Goal: Task Accomplishment & Management: Manage account settings

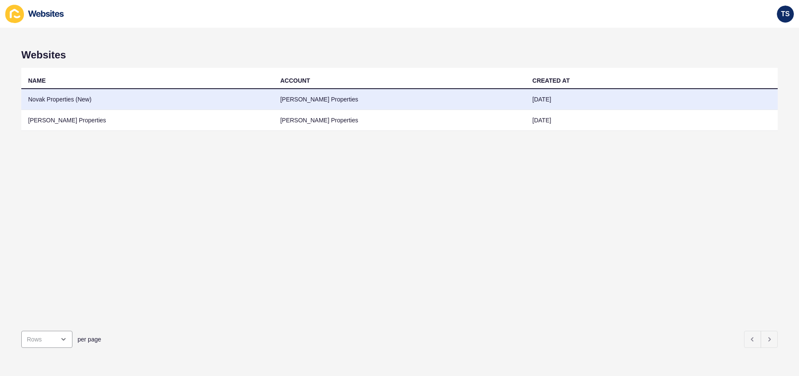
click at [78, 100] on td "Novak Properties (New)" at bounding box center [147, 99] width 252 height 21
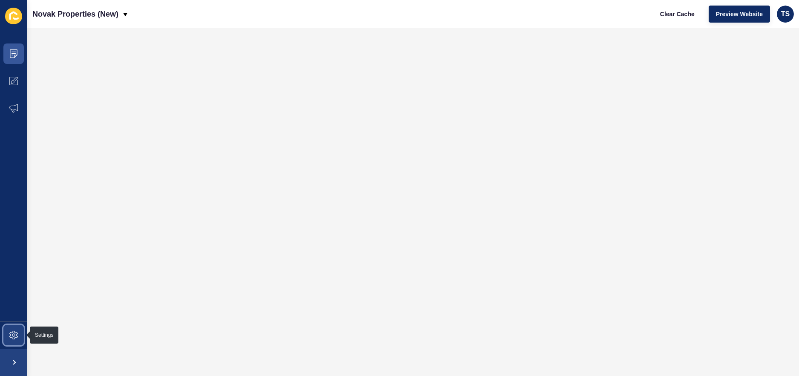
click at [17, 337] on icon at bounding box center [13, 335] width 9 height 9
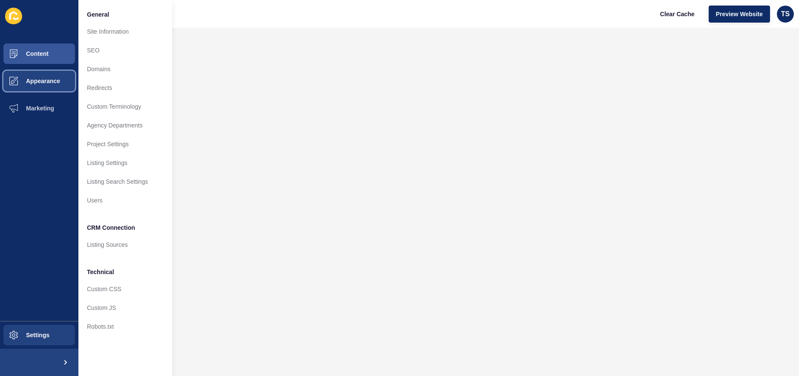
click at [33, 76] on button "Appearance" at bounding box center [39, 80] width 78 height 27
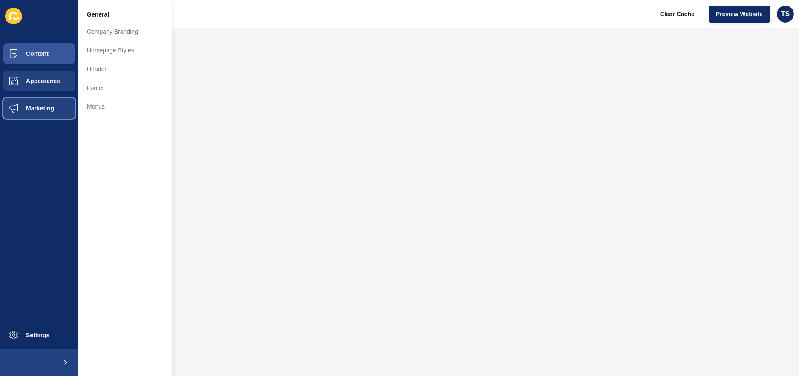
click at [30, 106] on span "Marketing" at bounding box center [26, 108] width 55 height 7
click at [38, 84] on span "Appearance" at bounding box center [29, 81] width 61 height 7
click at [49, 51] on button "Content" at bounding box center [39, 53] width 78 height 27
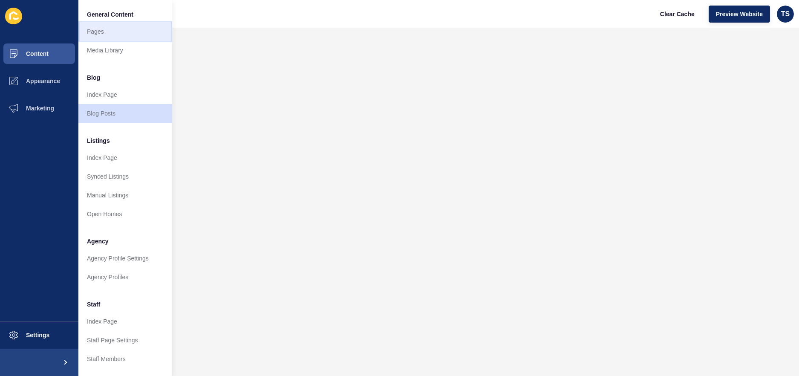
click at [112, 35] on link "Pages" at bounding box center [125, 31] width 94 height 19
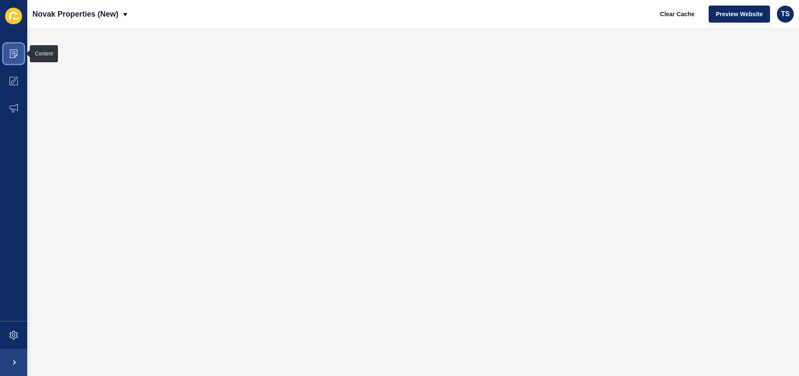
click at [12, 53] on icon at bounding box center [13, 53] width 9 height 9
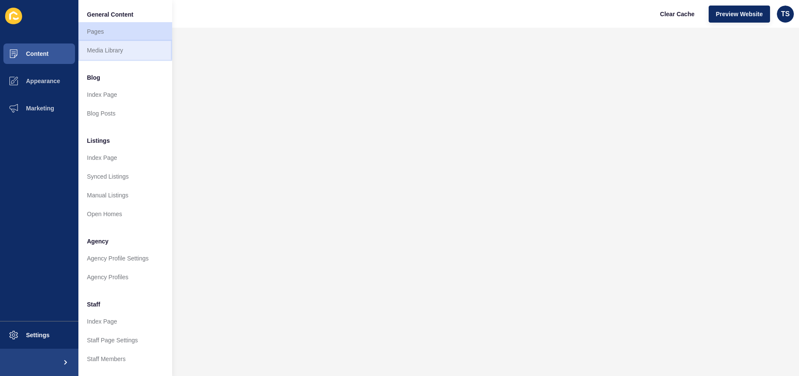
click at [130, 57] on link "Media Library" at bounding box center [125, 50] width 94 height 19
